Goal: Information Seeking & Learning: Learn about a topic

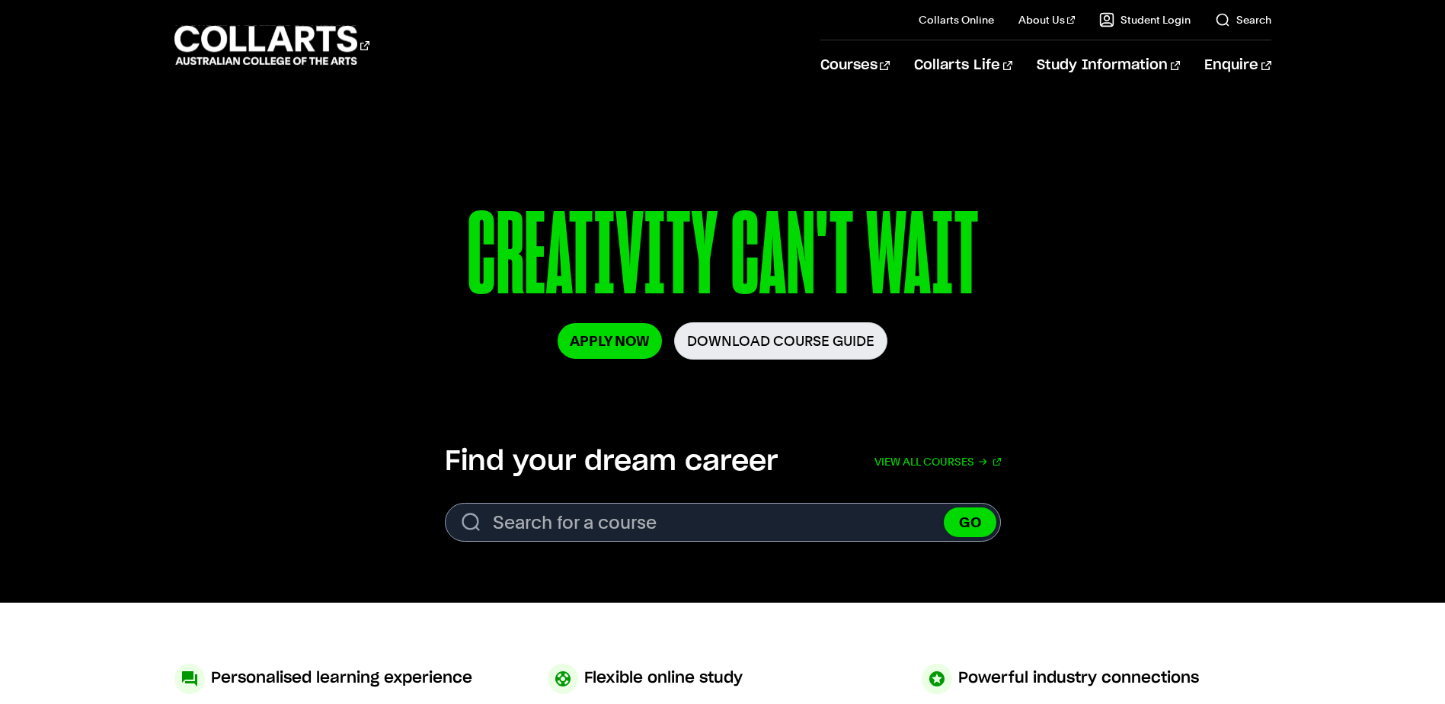
scroll to position [305, 0]
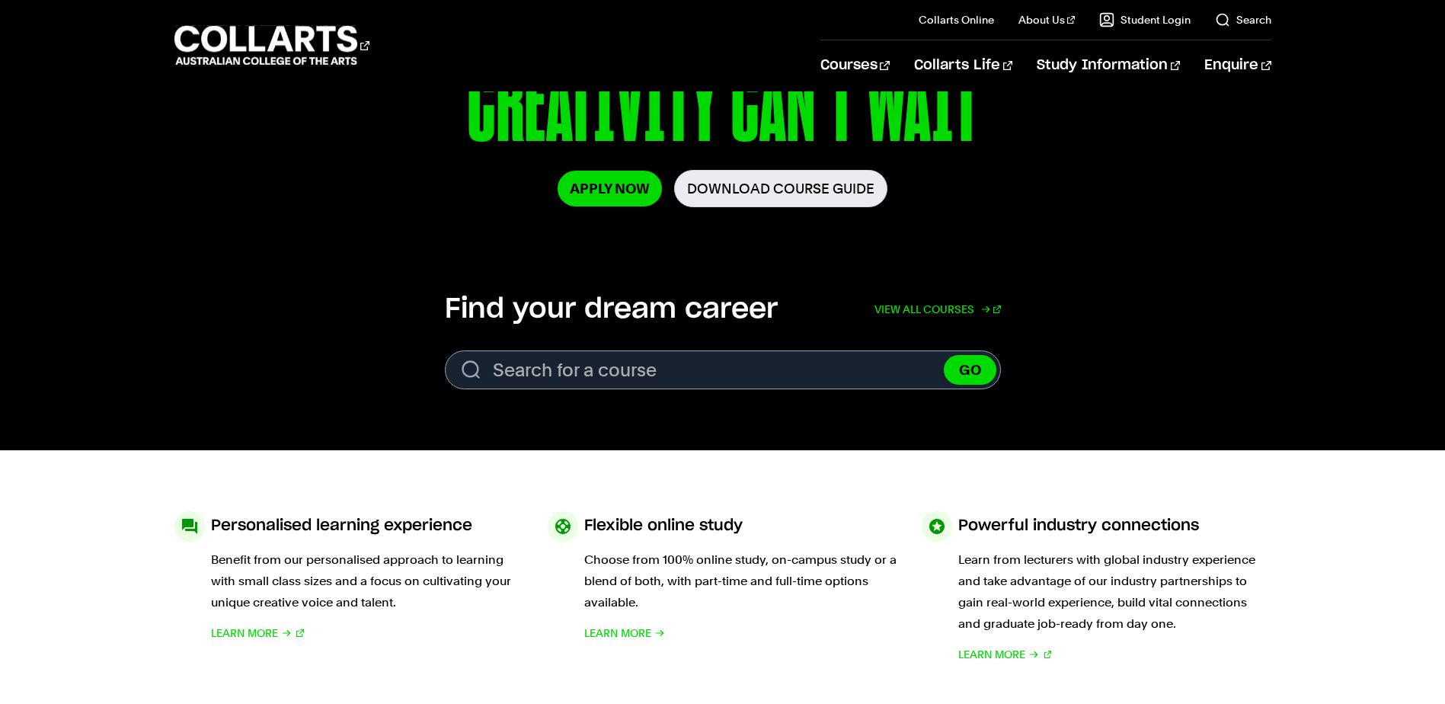
click at [972, 304] on link "View all courses" at bounding box center [938, 310] width 126 height 34
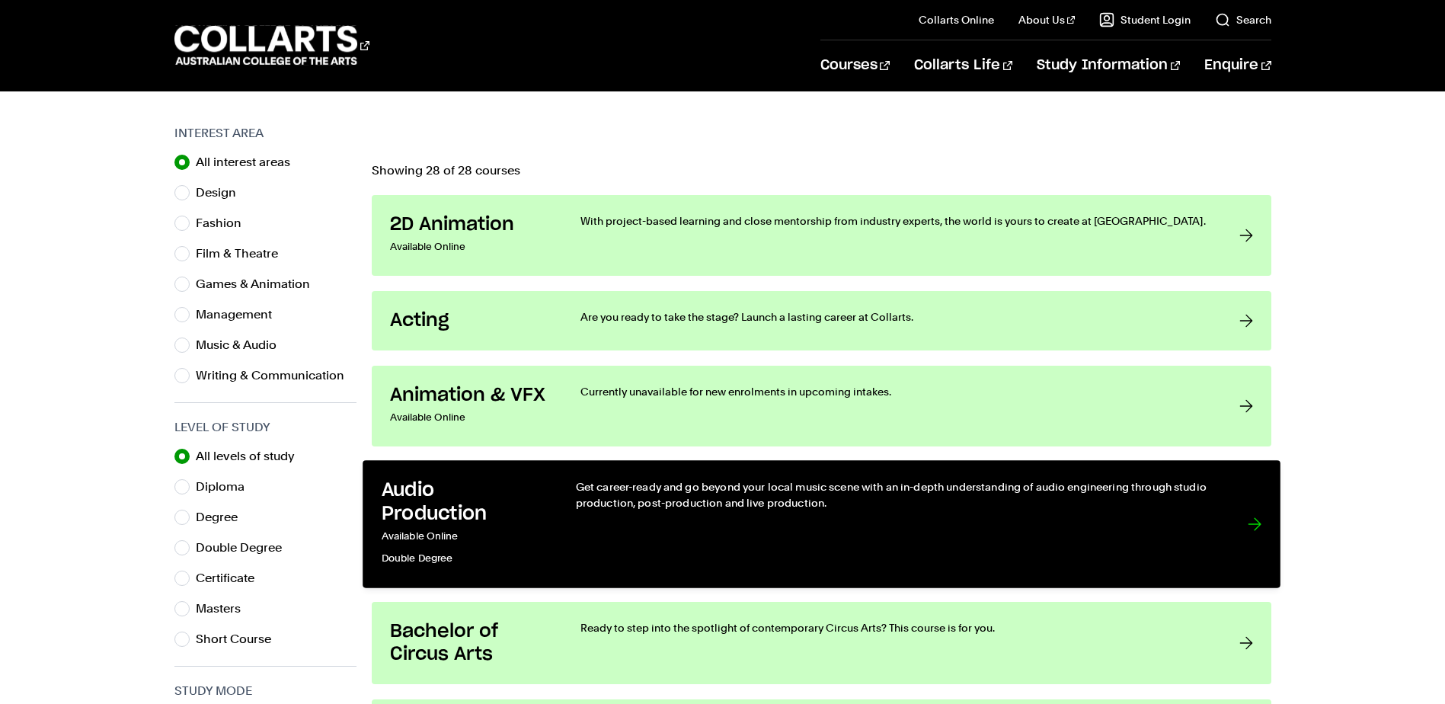
scroll to position [533, 0]
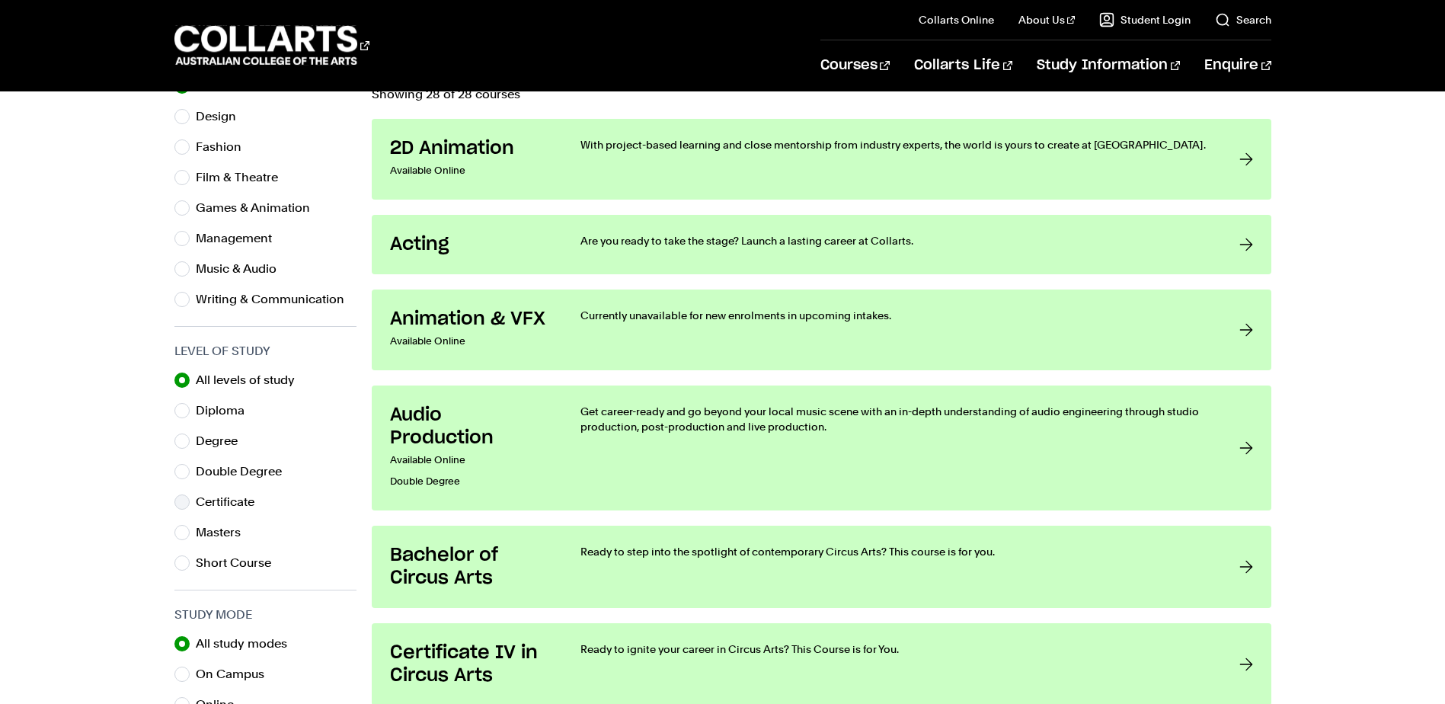
click at [238, 502] on label "Certificate" at bounding box center [231, 501] width 71 height 21
click at [190, 502] on input "Certificate" at bounding box center [181, 502] width 15 height 15
radio input "true"
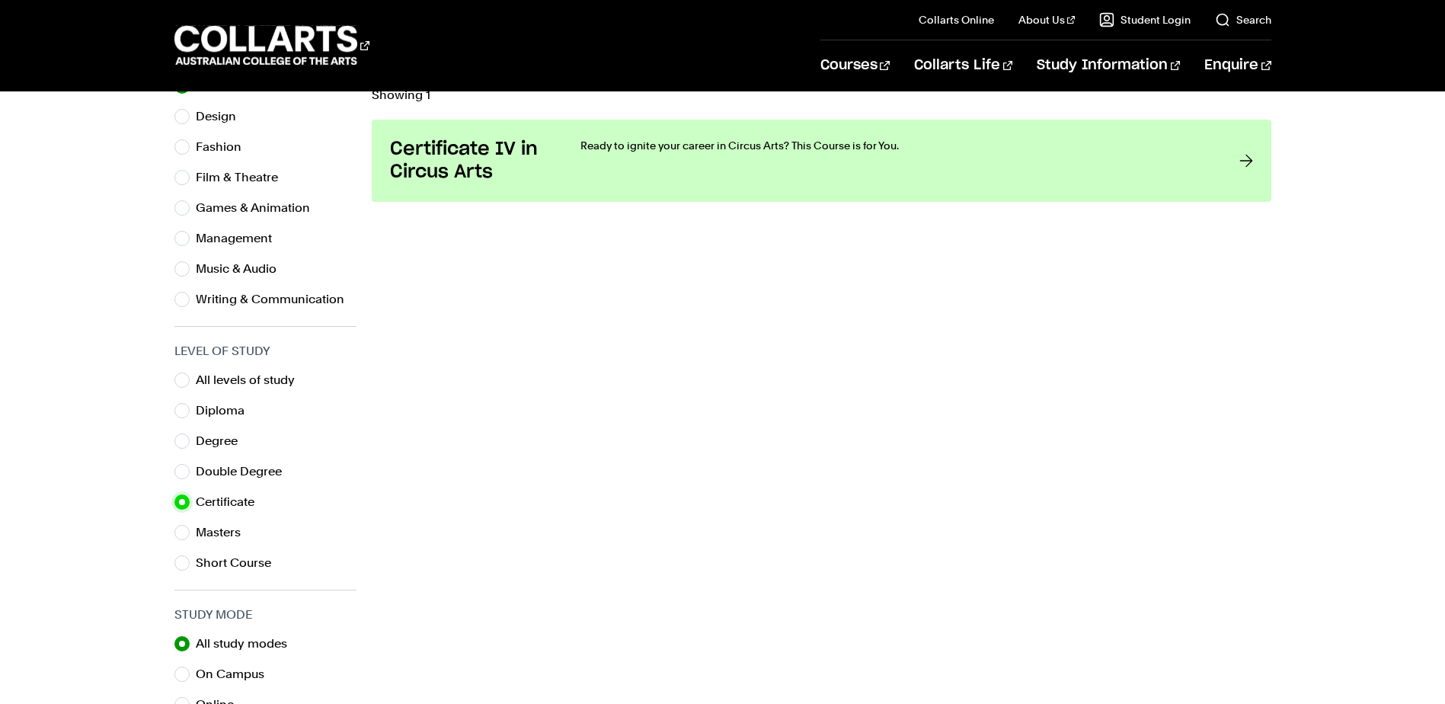
scroll to position [457, 0]
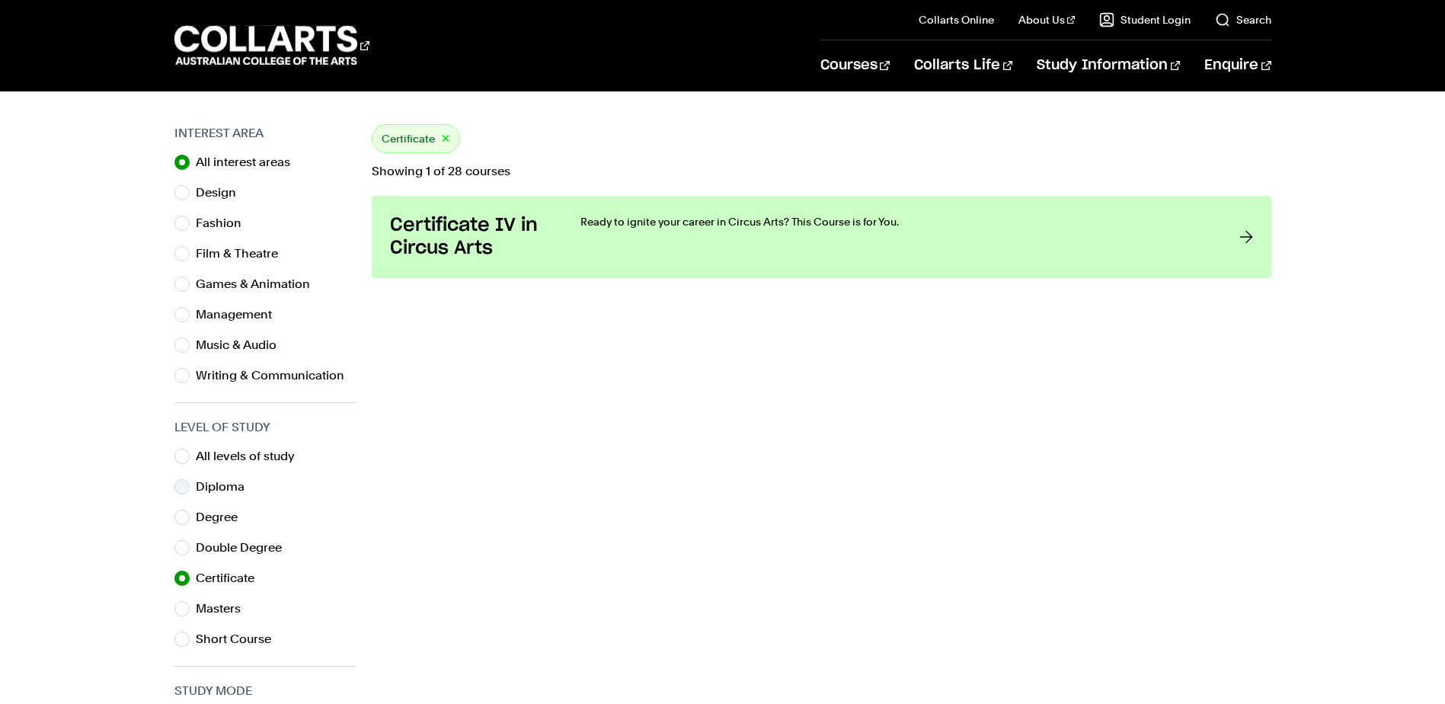
click at [217, 482] on label "Diploma" at bounding box center [226, 486] width 61 height 21
click at [190, 482] on input "Diploma" at bounding box center [181, 486] width 15 height 15
radio input "true"
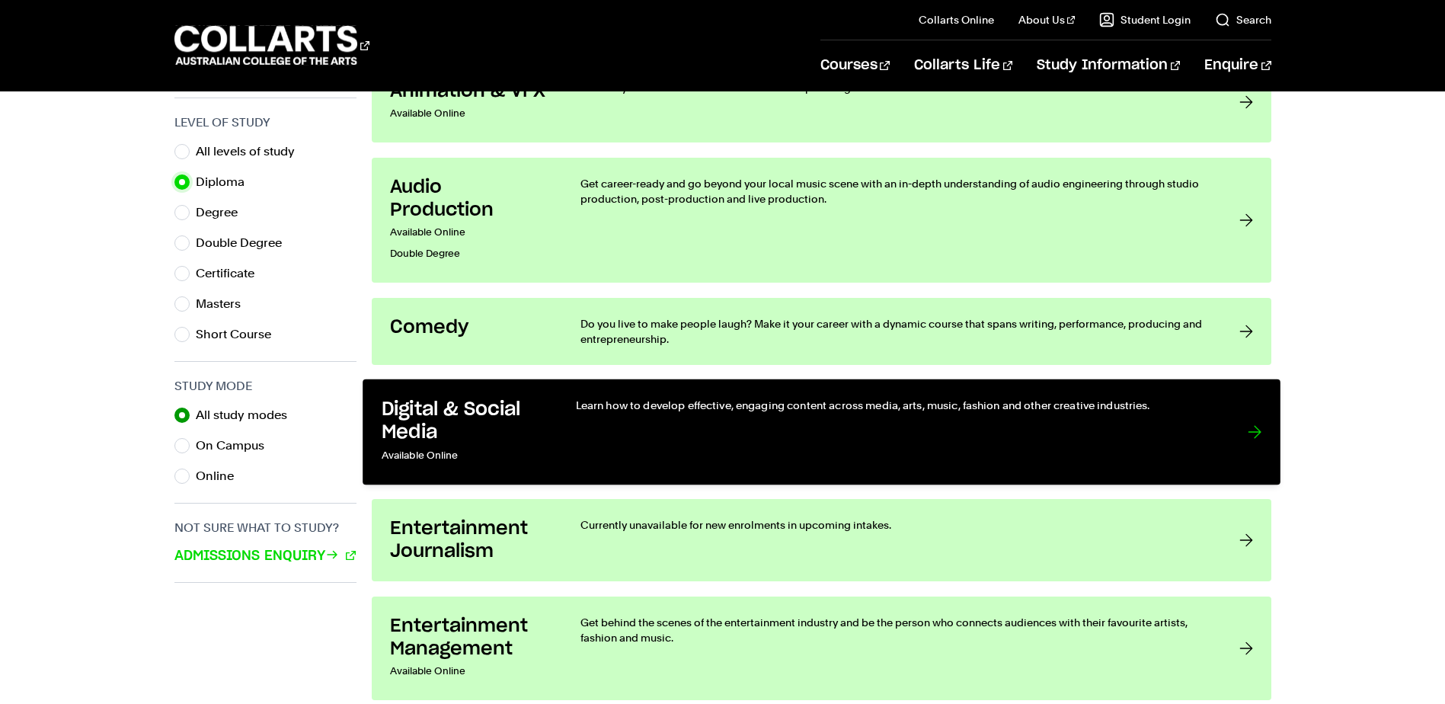
scroll to position [838, 0]
